Goal: Information Seeking & Learning: Learn about a topic

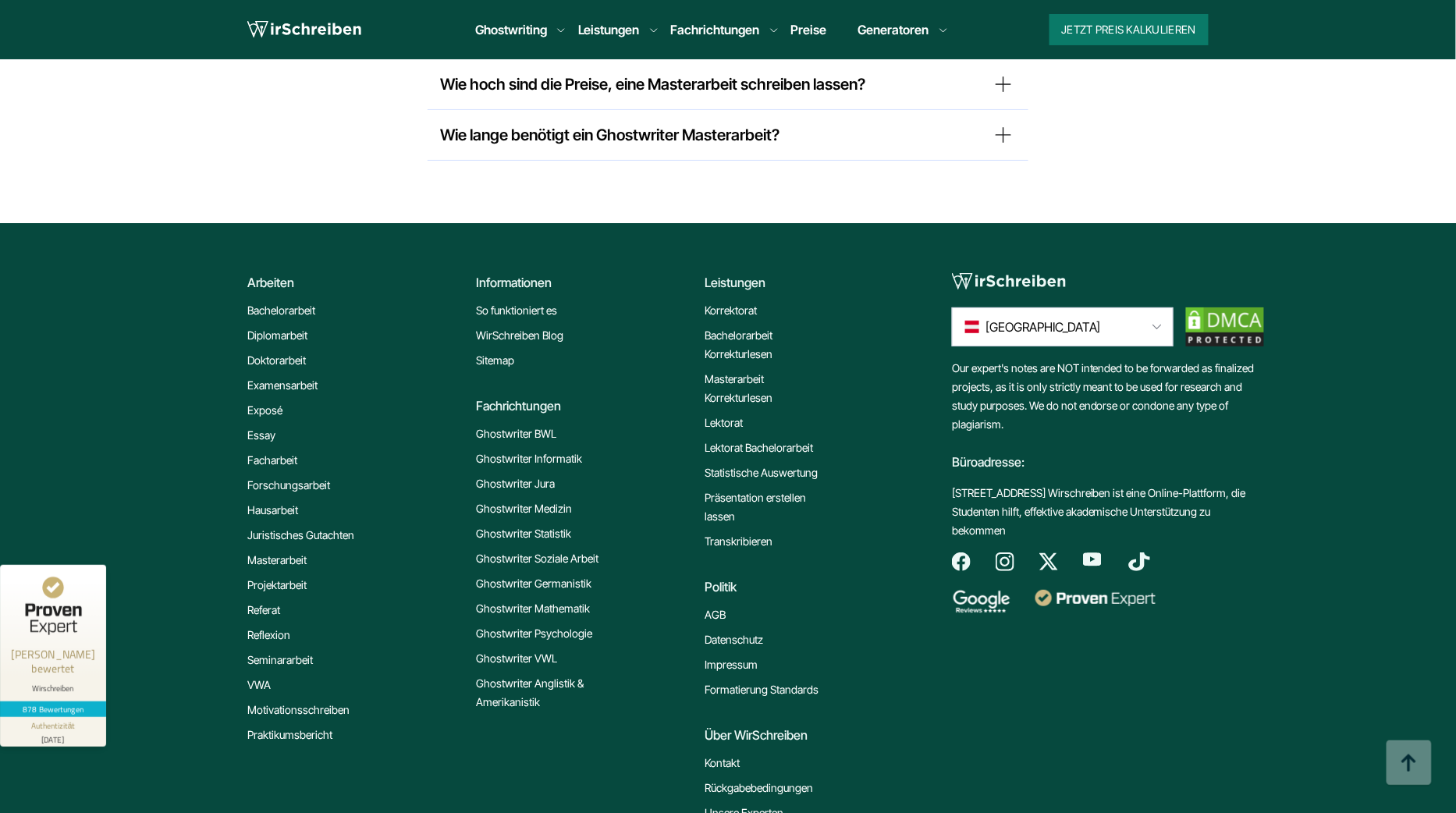
scroll to position [13004, 0]
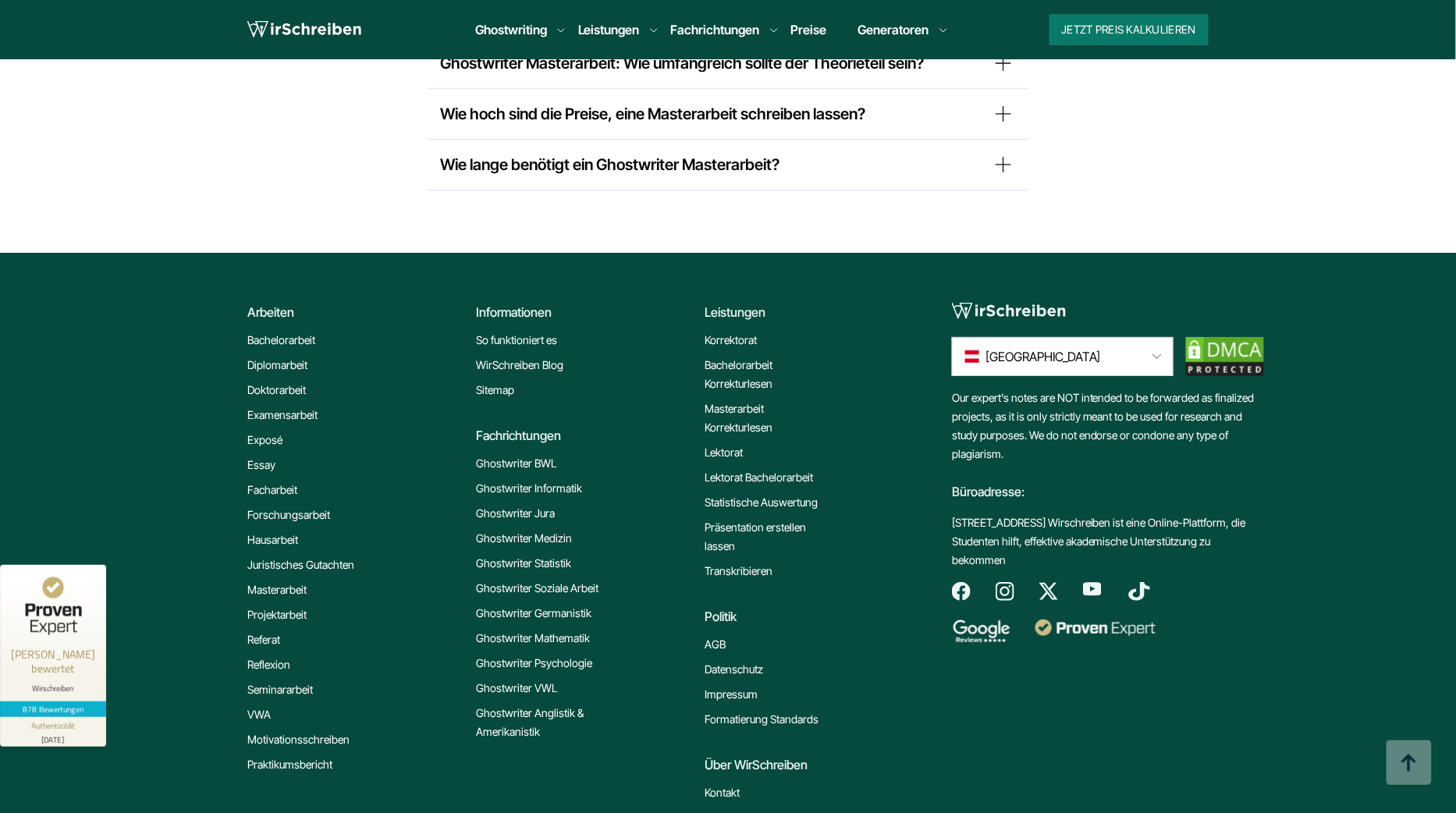
click at [526, 356] on link "WirSchreiben Blog" at bounding box center [519, 365] width 87 height 19
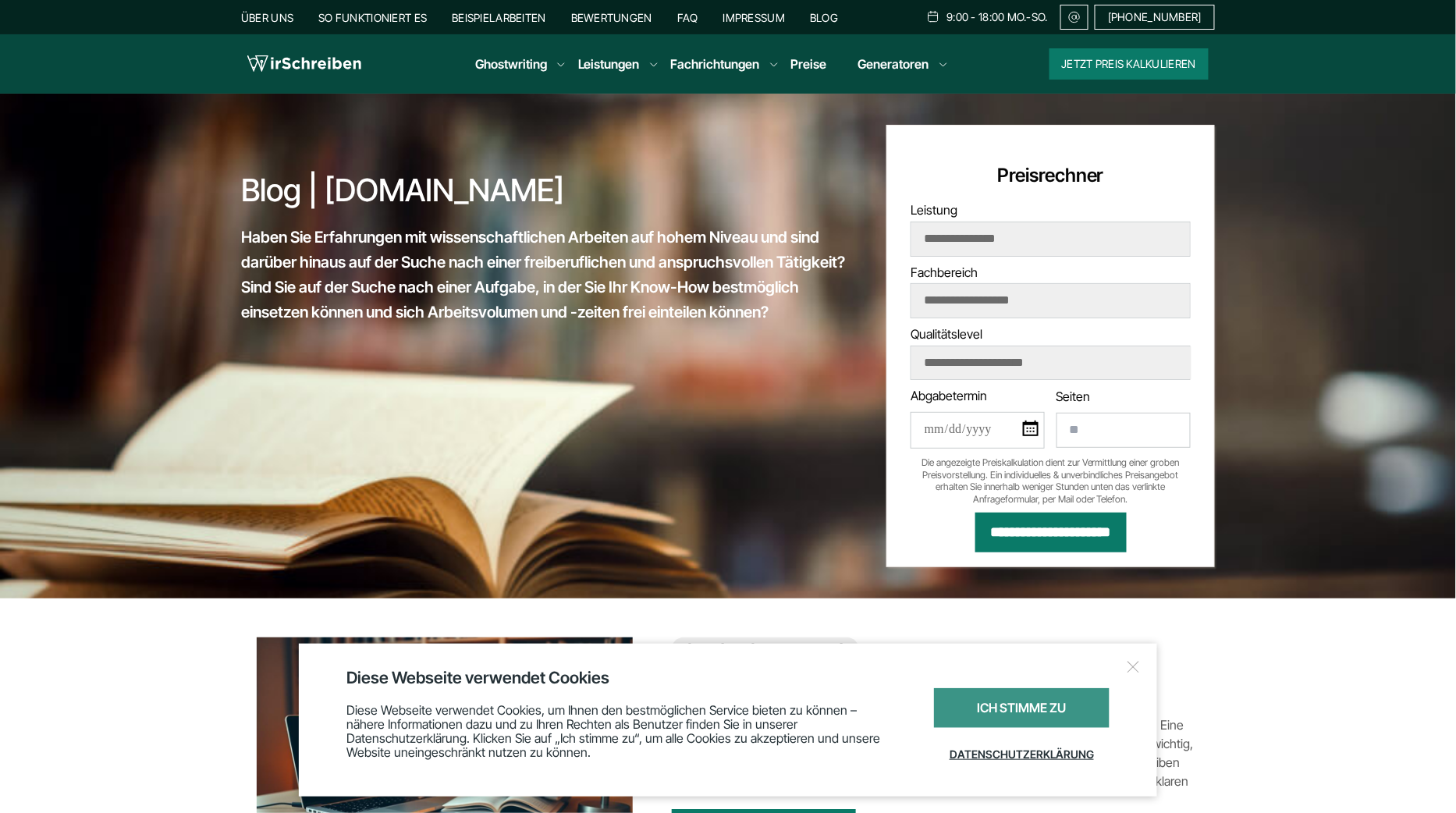
click at [1037, 689] on div "Ich stimme zu" at bounding box center [1021, 708] width 175 height 40
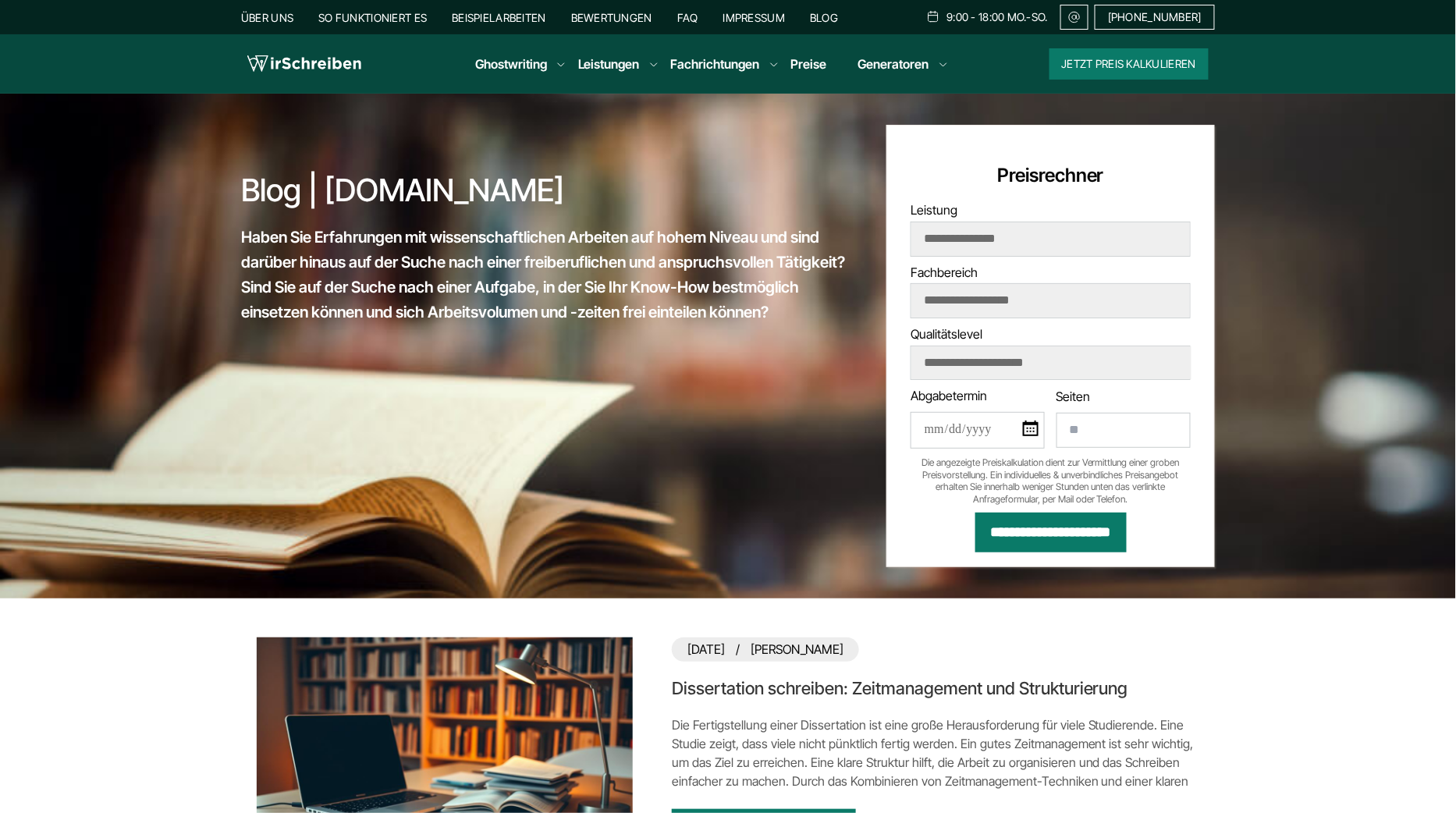
click at [853, 688] on link "Dissertation schreiben: Zeitmanagement und Strukturierung" at bounding box center [935, 688] width 527 height 23
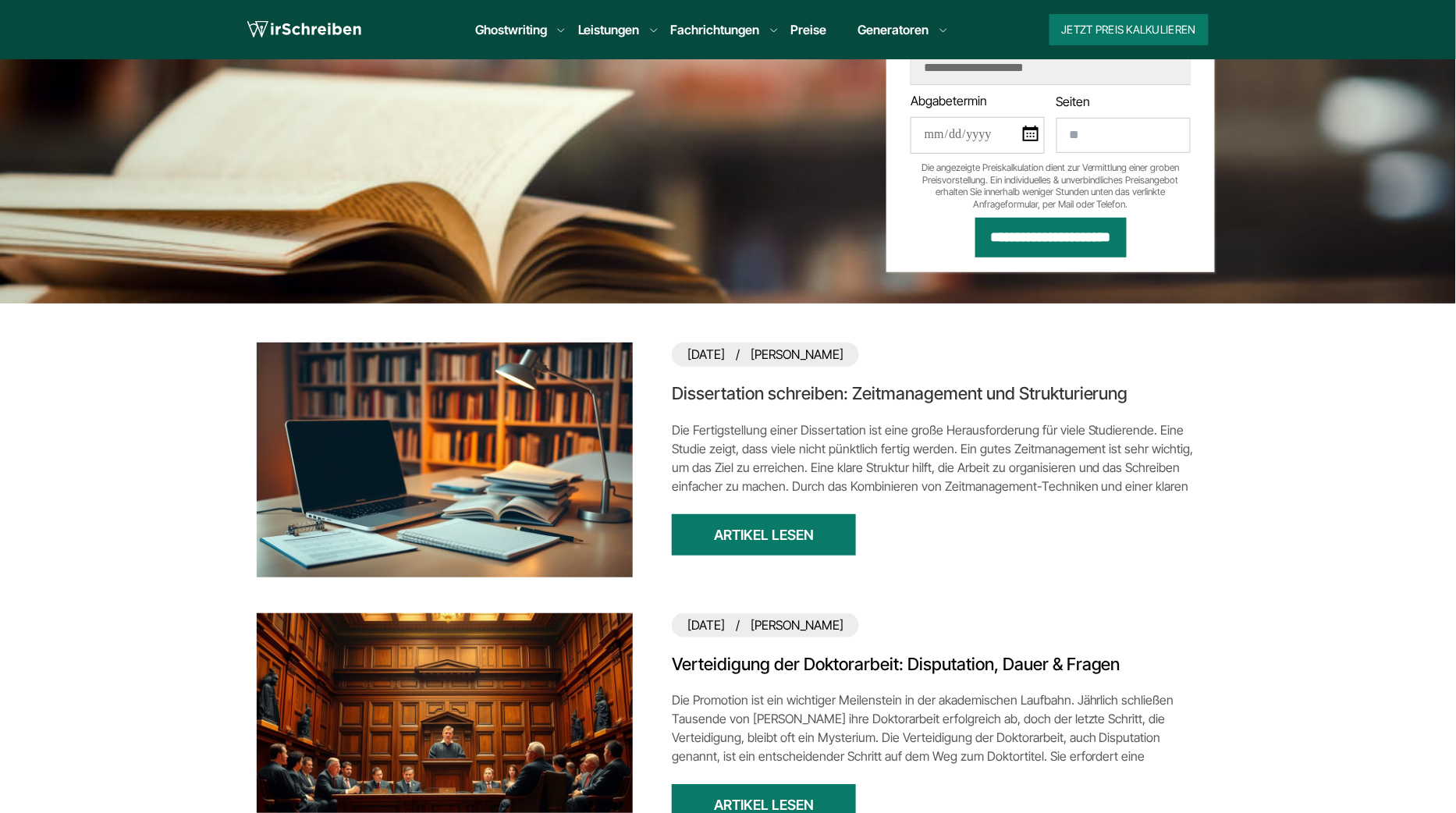
scroll to position [385, 0]
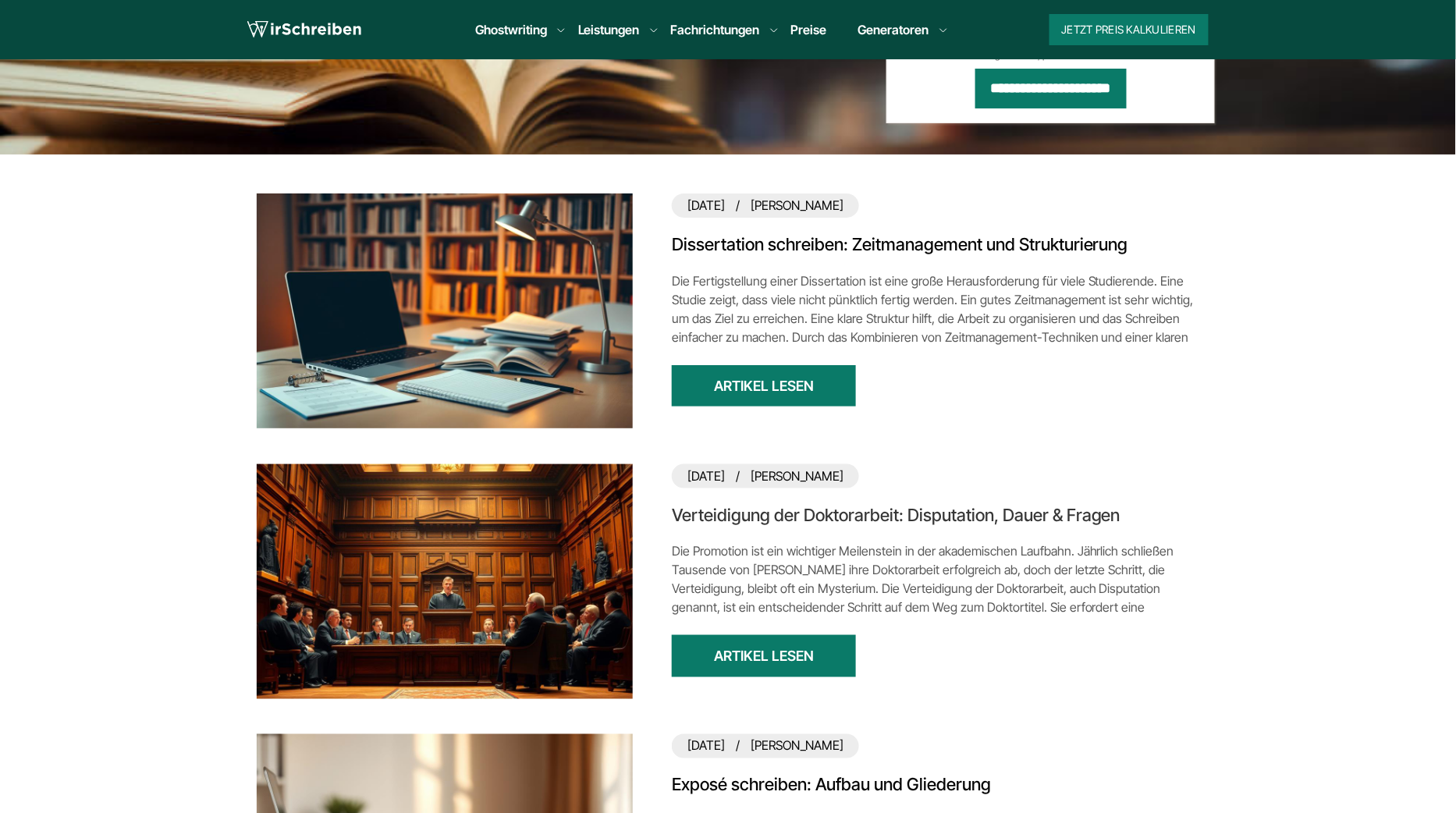
click at [843, 509] on link "Verteidigung der Doktorarbeit: Disputation, Dauer & Fragen" at bounding box center [935, 514] width 527 height 23
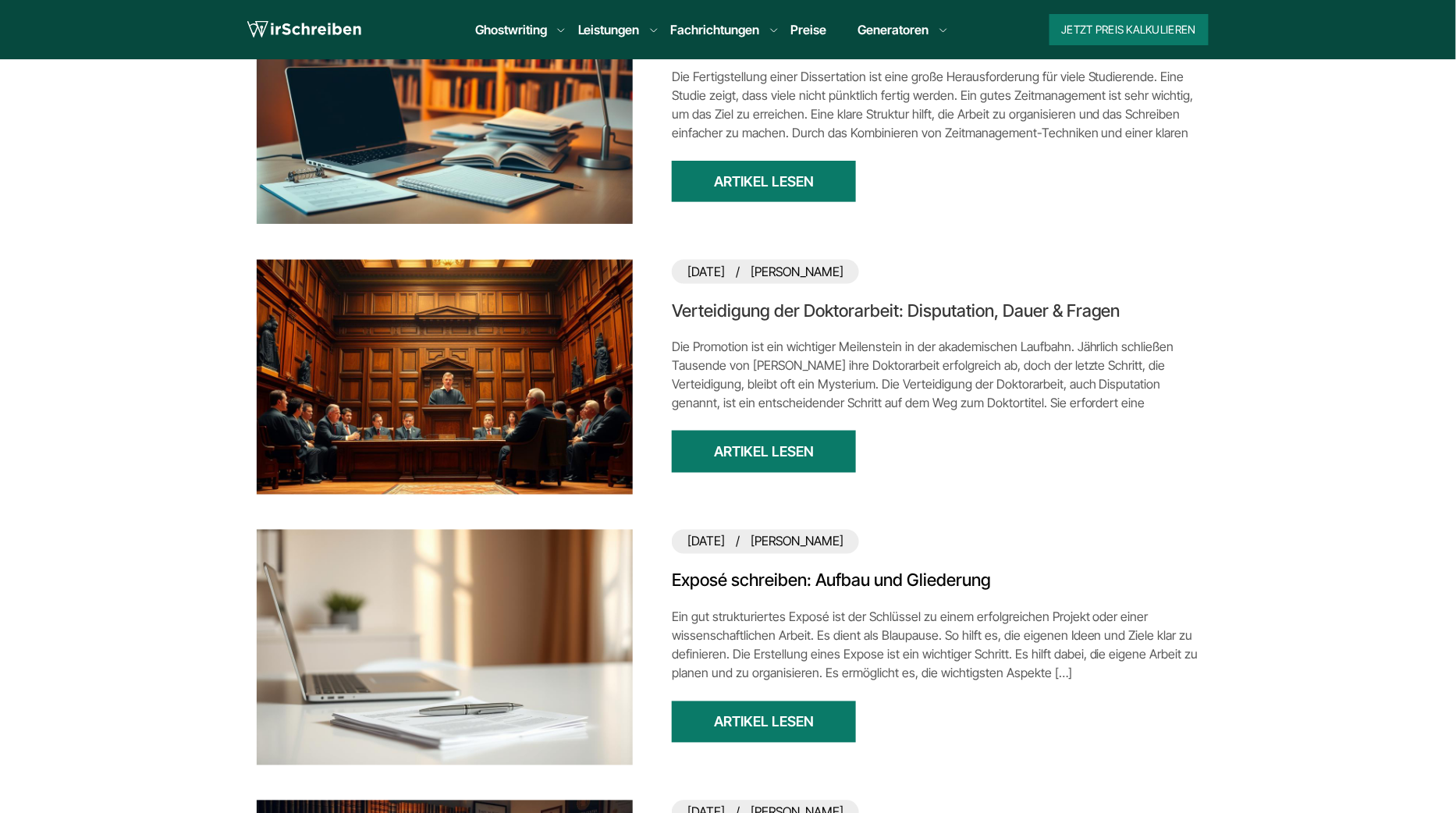
scroll to position [616, 0]
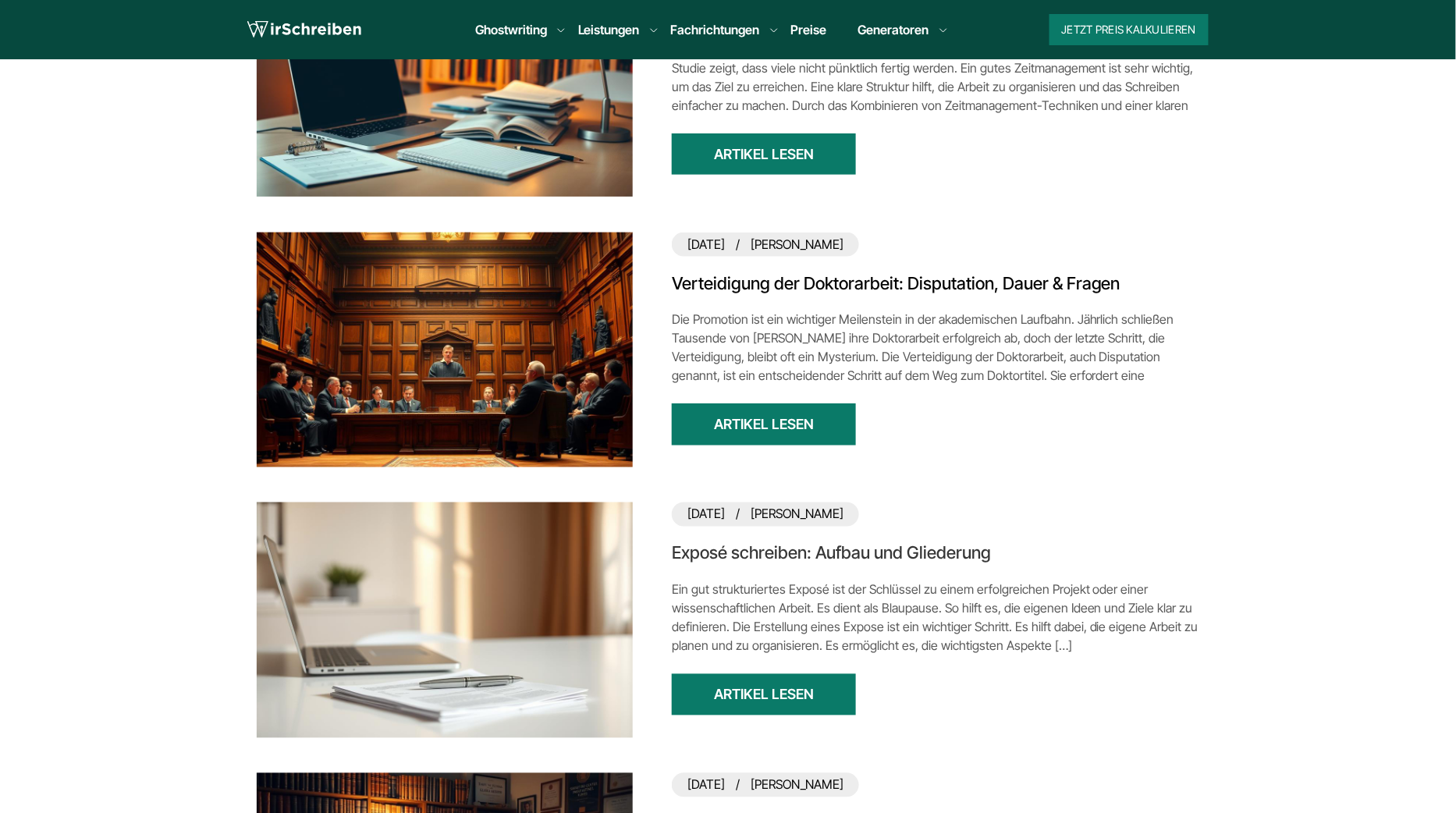
click at [842, 553] on link "Exposé schreiben: Aufbau und Gliederung" at bounding box center [935, 553] width 527 height 23
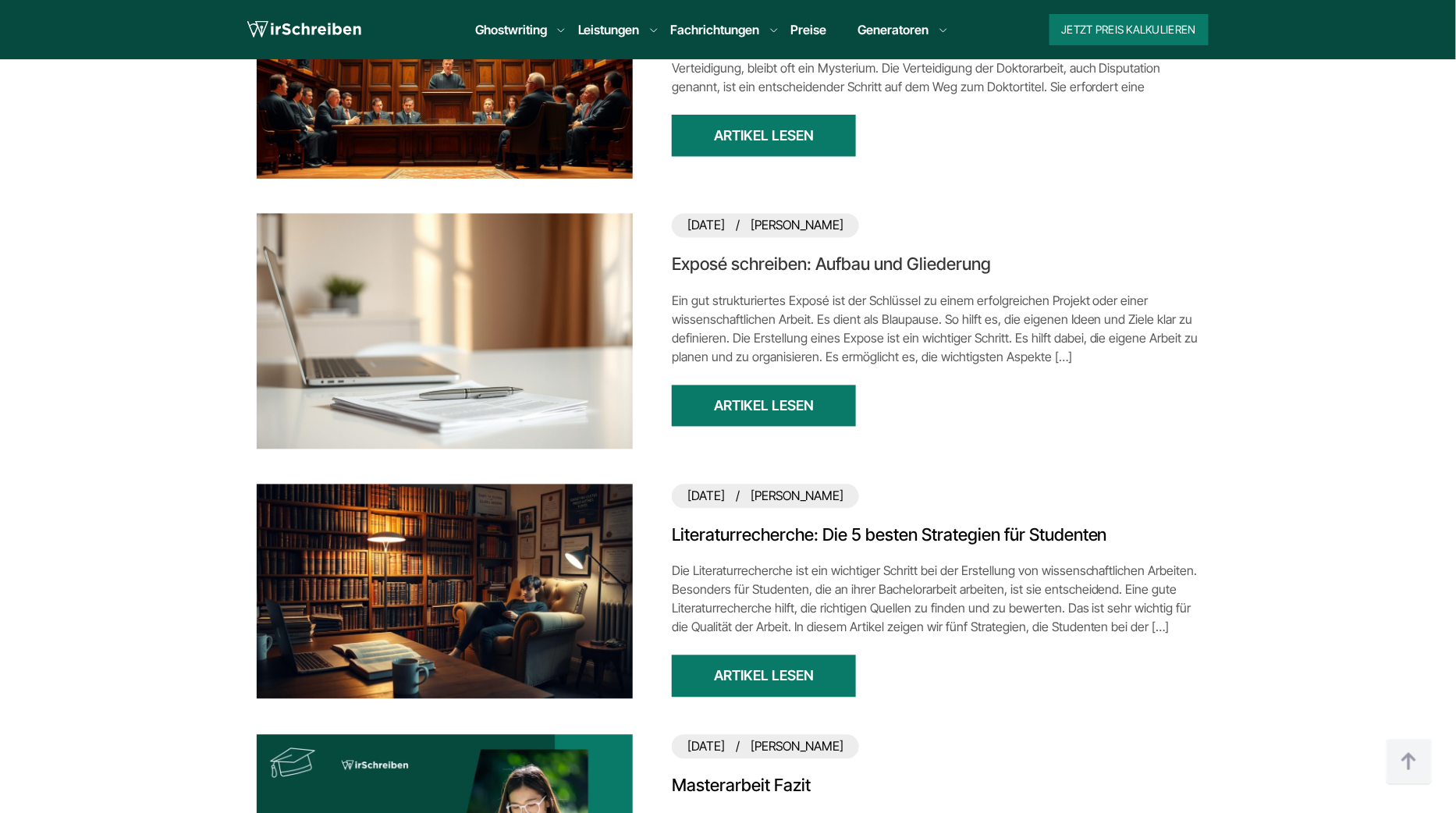
scroll to position [1080, 0]
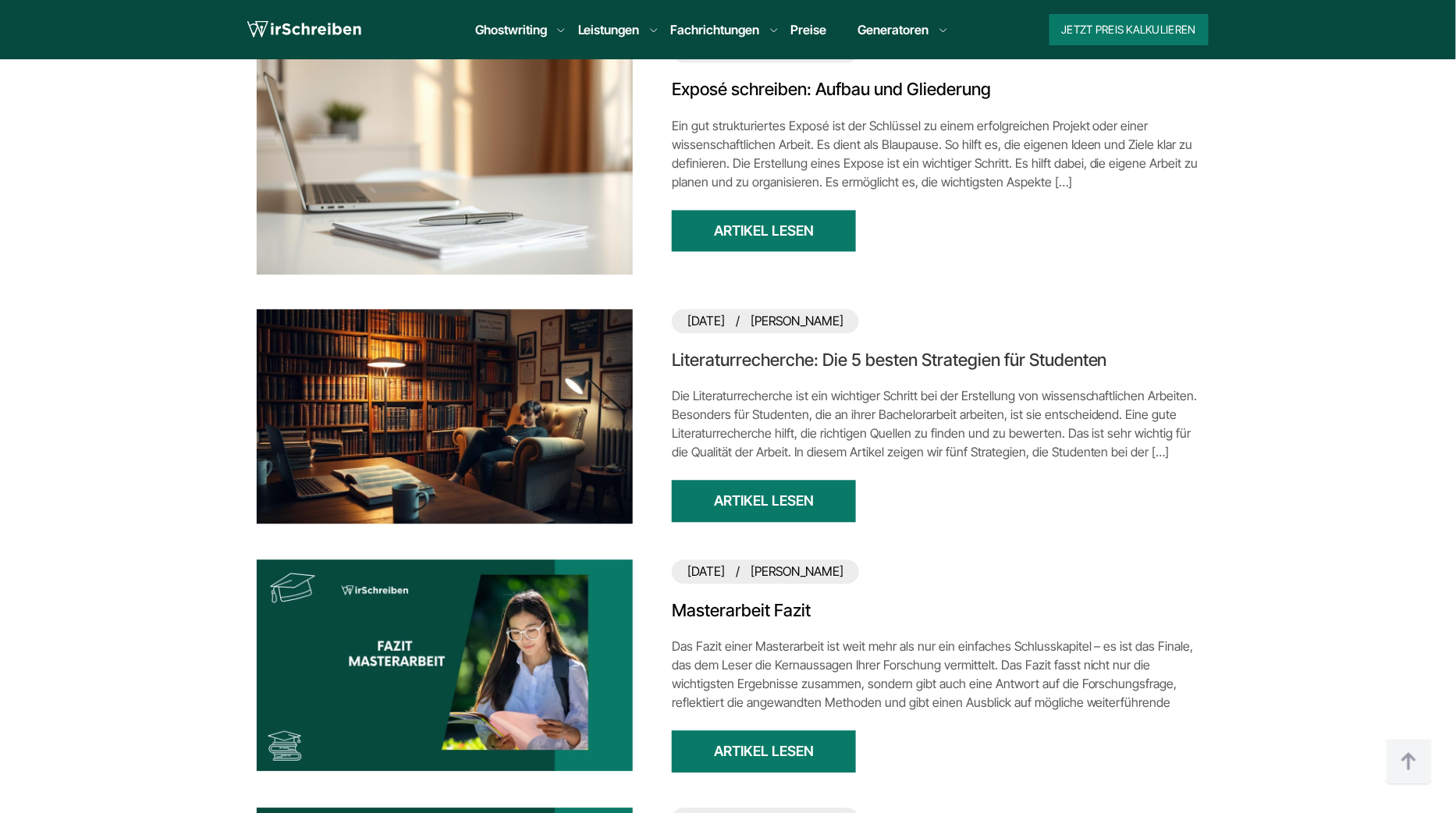
click at [866, 359] on link "Literaturrecherche: Die 5 besten Strategien für Studenten" at bounding box center [935, 360] width 527 height 23
